Goal: Find specific page/section: Find specific page/section

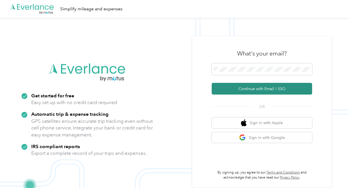
click at [232, 88] on button "Continue with Email / SSO" at bounding box center [261, 89] width 100 height 12
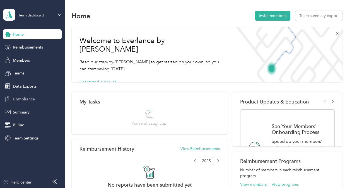
click at [26, 94] on div "Compliance" at bounding box center [32, 99] width 59 height 10
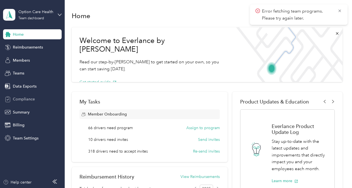
click at [15, 102] on span "Compliance" at bounding box center [24, 99] width 22 height 6
